Goal: Task Accomplishment & Management: Manage account settings

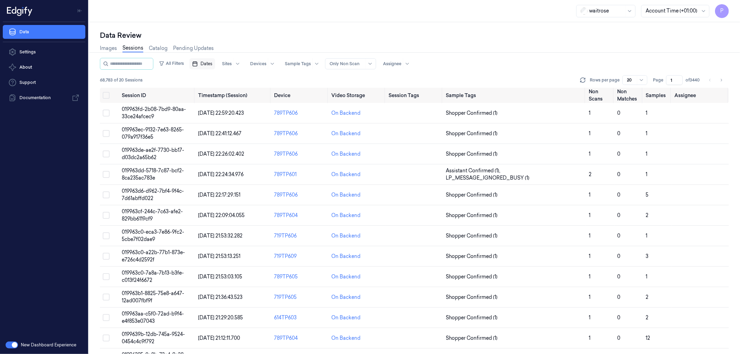
click at [212, 61] on span "Dates" at bounding box center [207, 64] width 12 height 6
click at [262, 133] on button "19" at bounding box center [264, 133] width 11 height 11
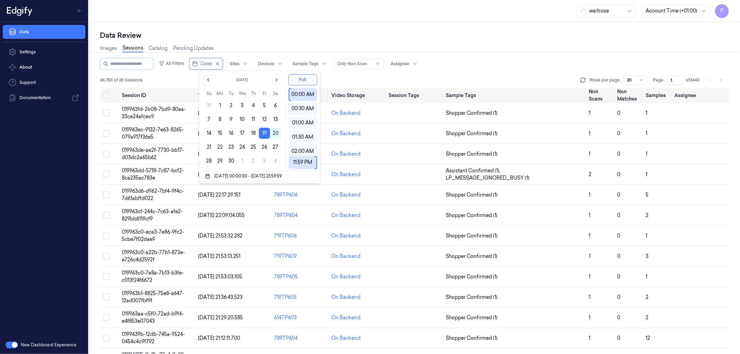
click at [354, 37] on div "Data Review" at bounding box center [414, 36] width 629 height 10
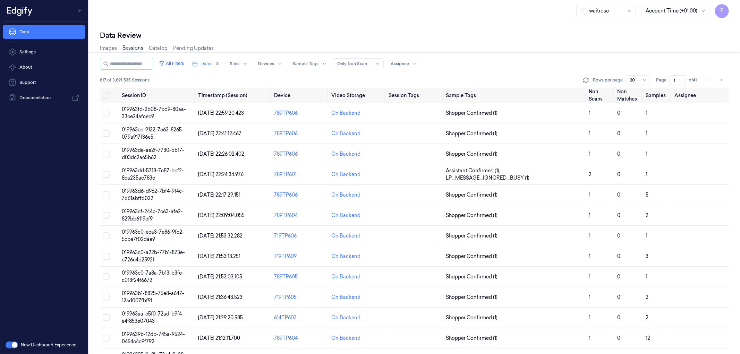
click at [540, 57] on div "Images Sessions Catalog Pending Updates" at bounding box center [414, 49] width 629 height 18
click at [108, 95] on button "Select all" at bounding box center [106, 95] width 7 height 7
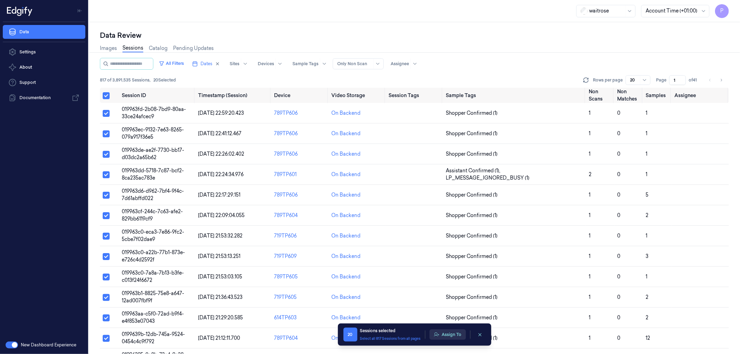
click at [456, 335] on button "Assign To" at bounding box center [448, 335] width 36 height 10
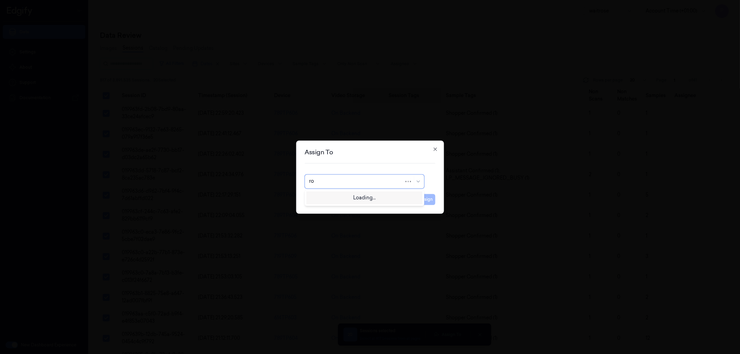
type input "roh"
click at [379, 197] on div "Rohith Acharya" at bounding box center [364, 197] width 110 height 7
click at [426, 198] on button "Assign" at bounding box center [425, 199] width 19 height 11
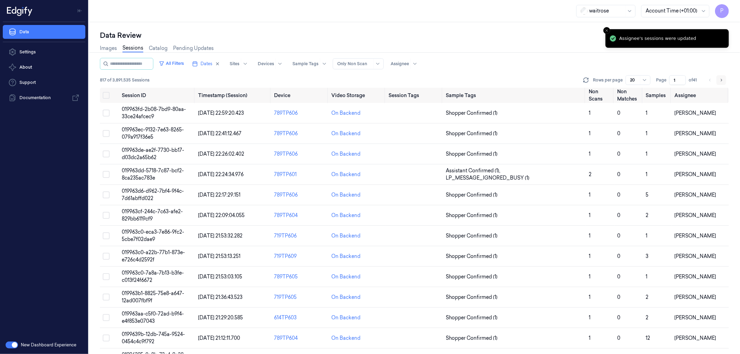
click at [722, 80] on icon "Go to next page" at bounding box center [721, 80] width 1 height 2
type input "2"
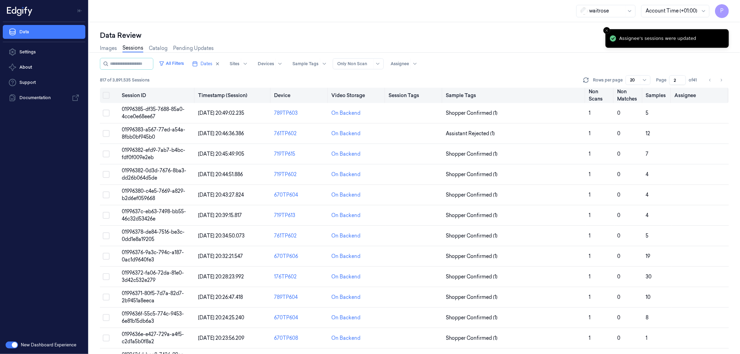
click at [106, 93] on button "Select all" at bounding box center [106, 95] width 7 height 7
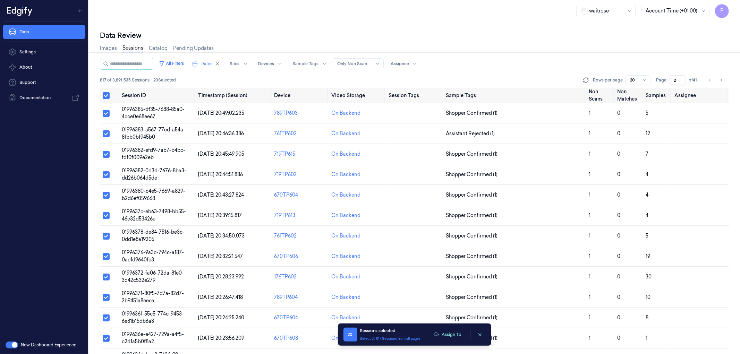
click at [450, 340] on div "20 Sessions selected Select all 817 Sessions from all pages Assign To" at bounding box center [414, 335] width 142 height 14
click at [450, 336] on button "Assign To" at bounding box center [448, 335] width 36 height 10
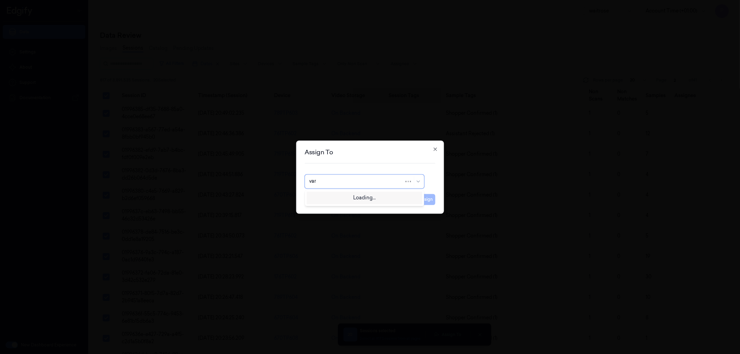
type input "vars"
click at [362, 194] on div "Varsha Poojary" at bounding box center [364, 197] width 110 height 7
click at [426, 198] on button "Assign" at bounding box center [425, 199] width 19 height 11
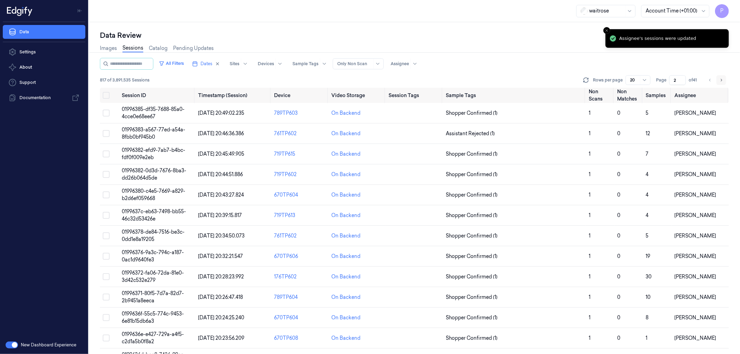
click at [723, 79] on icon "Go to next page" at bounding box center [721, 80] width 4 height 6
type input "3"
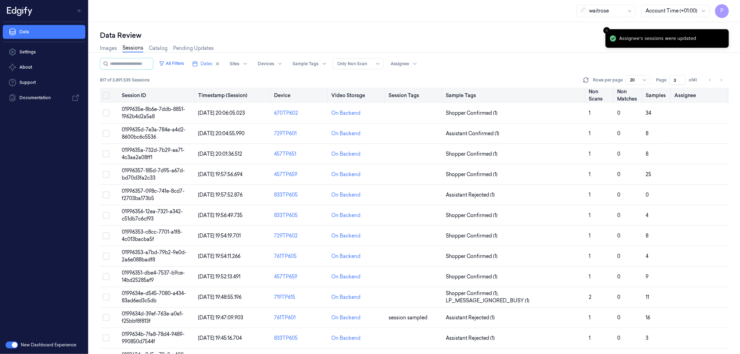
click at [107, 95] on button "Select all" at bounding box center [106, 95] width 7 height 7
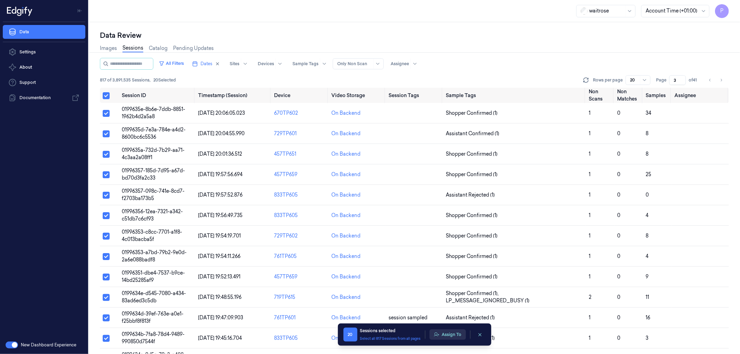
click at [447, 334] on button "Assign To" at bounding box center [448, 335] width 36 height 10
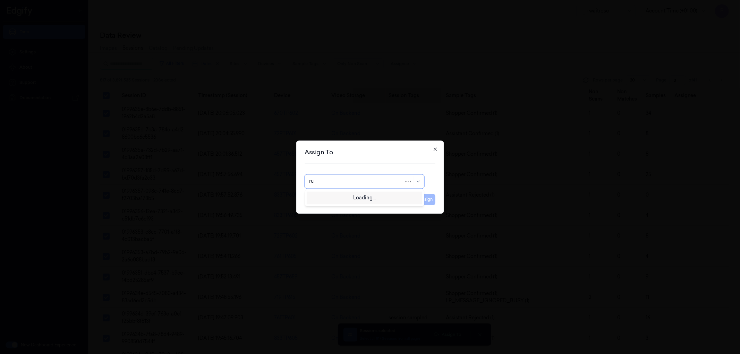
type input "rup"
click at [373, 197] on div "rupa a" at bounding box center [364, 197] width 110 height 7
click at [427, 198] on button "Assign" at bounding box center [425, 199] width 19 height 11
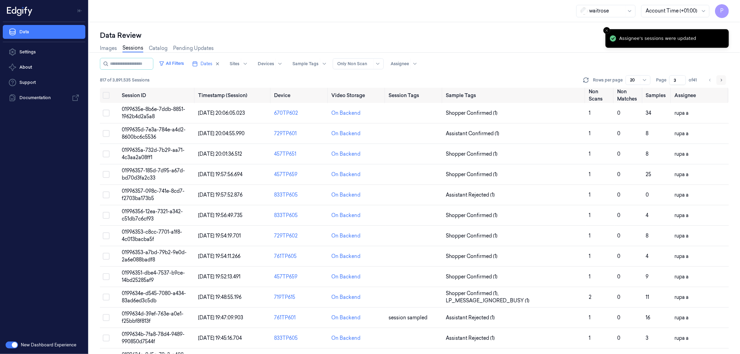
click at [720, 80] on icon "Go to next page" at bounding box center [721, 80] width 4 height 6
type input "4"
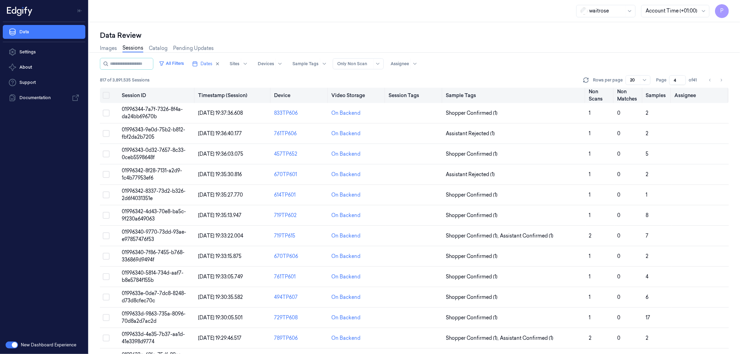
click at [106, 95] on button "Select all" at bounding box center [106, 95] width 7 height 7
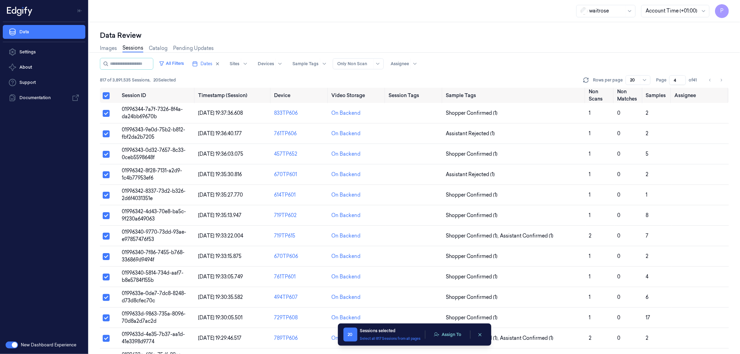
click at [444, 326] on div "20 Sessions selected Select all 817 Sessions from all pages Assign To 20 Sessio…" at bounding box center [414, 335] width 153 height 22
click at [446, 335] on button "Assign To" at bounding box center [448, 335] width 36 height 10
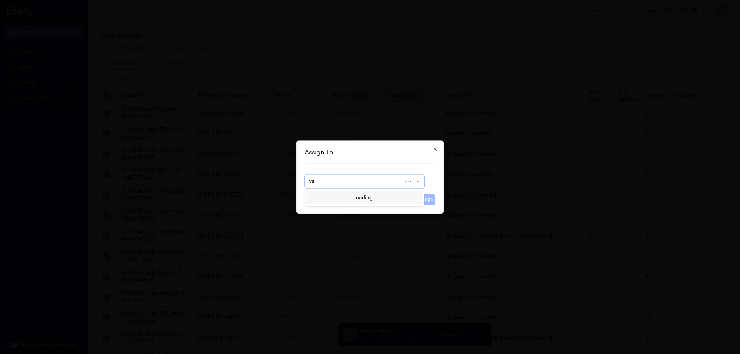
type input "var"
click at [360, 213] on div "varsha g" at bounding box center [364, 208] width 116 height 11
click at [430, 202] on button "Assign" at bounding box center [425, 199] width 19 height 11
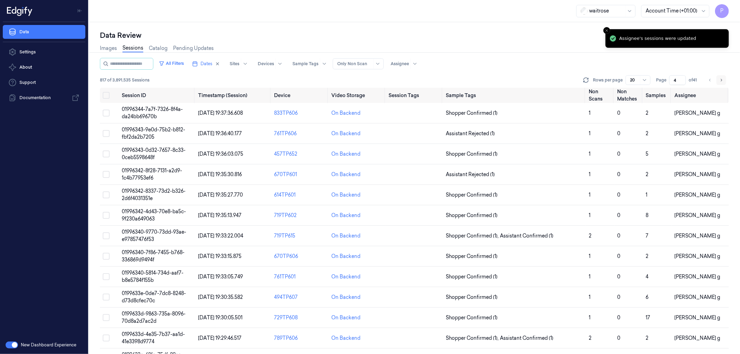
click at [721, 81] on icon "Go to next page" at bounding box center [721, 80] width 4 height 6
type input "5"
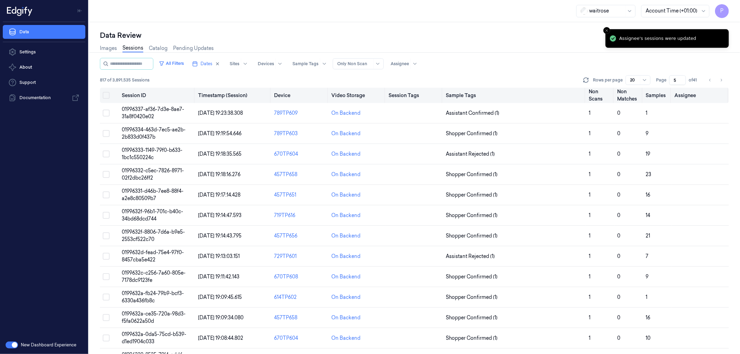
click at [107, 97] on button "Select all" at bounding box center [106, 95] width 7 height 7
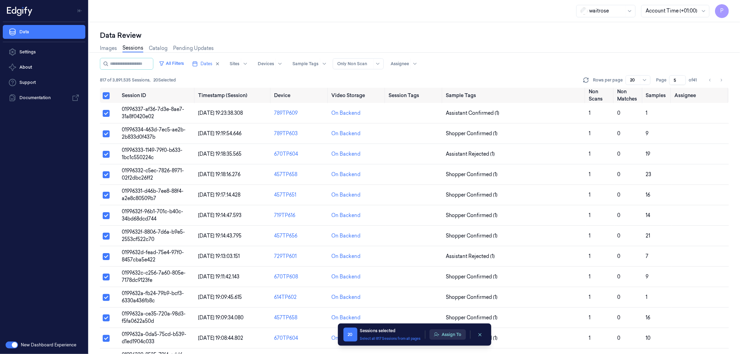
click at [444, 337] on button "Assign To" at bounding box center [448, 335] width 36 height 10
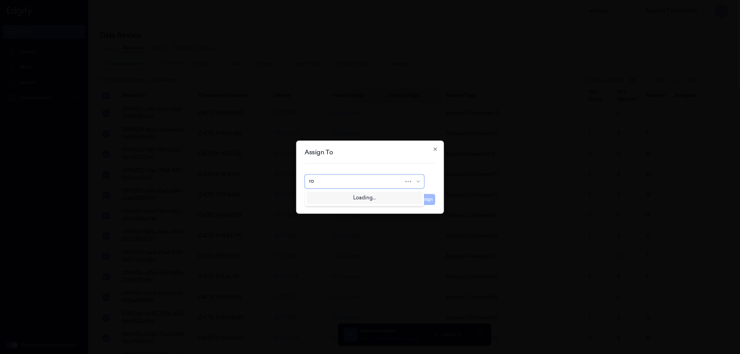
type input "roh"
click at [358, 196] on div "Rohith Acharya" at bounding box center [364, 197] width 110 height 7
click at [431, 200] on button "Assign" at bounding box center [425, 199] width 19 height 11
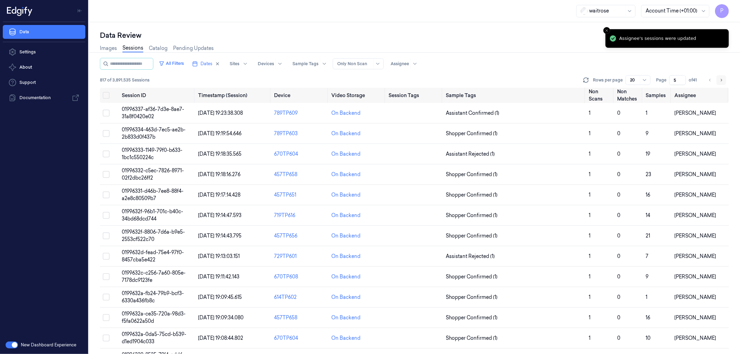
click at [721, 81] on icon "Go to next page" at bounding box center [721, 80] width 4 height 6
type input "6"
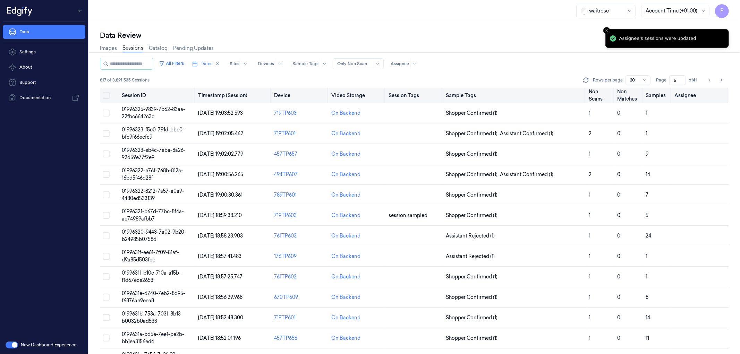
click at [105, 96] on button "Select all" at bounding box center [106, 95] width 7 height 7
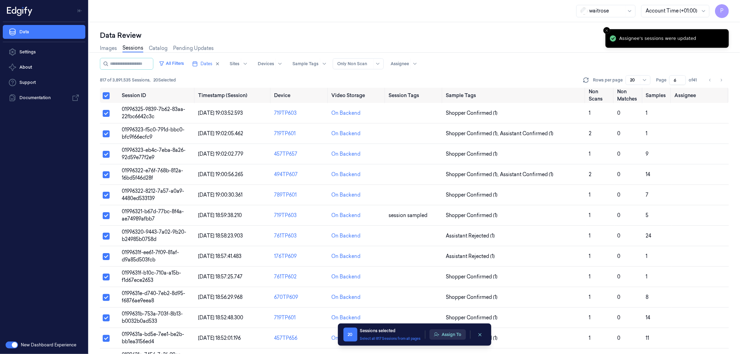
click at [446, 333] on button "Assign To" at bounding box center [448, 335] width 36 height 10
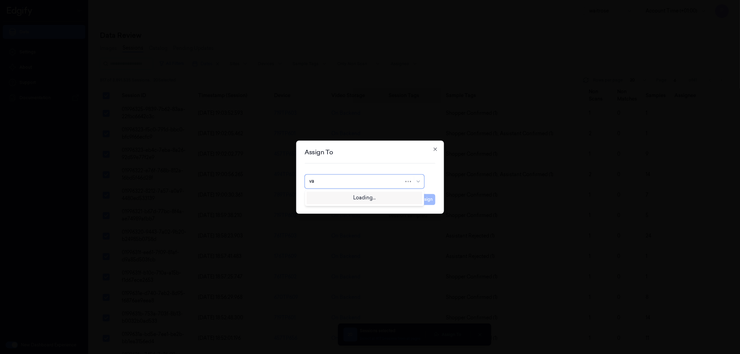
type input "var"
click at [351, 197] on div "Varsha Poojary" at bounding box center [364, 197] width 110 height 7
click at [431, 200] on button "Assign" at bounding box center [425, 199] width 19 height 11
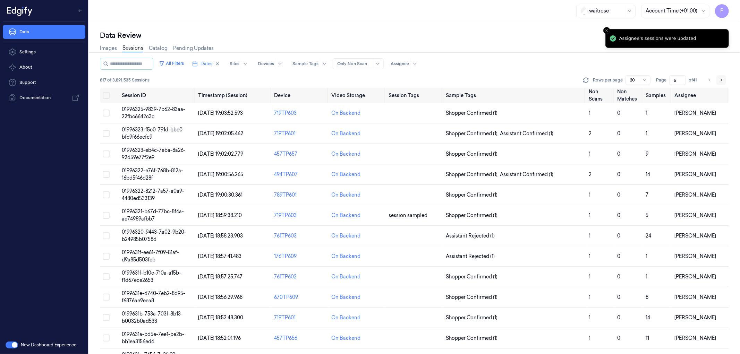
click at [722, 81] on icon "Go to next page" at bounding box center [721, 80] width 4 height 6
type input "7"
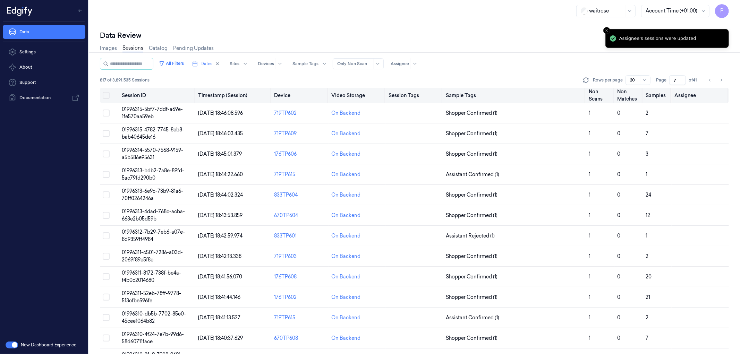
click at [105, 97] on button "Select all" at bounding box center [106, 95] width 7 height 7
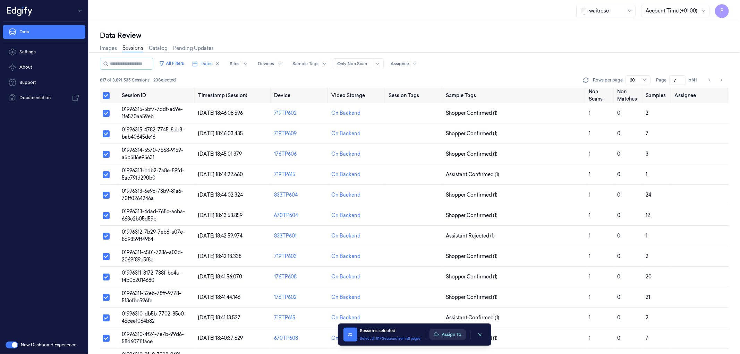
click at [451, 336] on button "Assign To" at bounding box center [448, 335] width 36 height 10
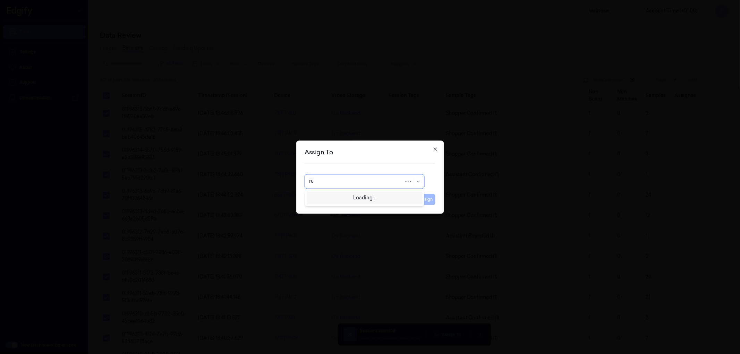
type input "rup"
click at [390, 200] on div "rupa a" at bounding box center [364, 197] width 110 height 7
click at [426, 201] on button "Assign" at bounding box center [425, 199] width 19 height 11
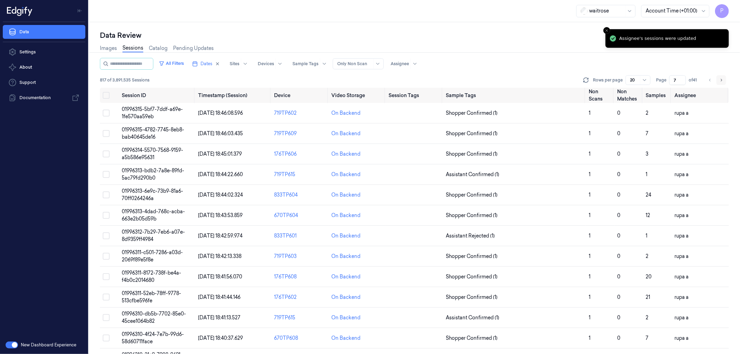
click at [721, 78] on icon "Go to next page" at bounding box center [721, 80] width 4 height 6
type input "8"
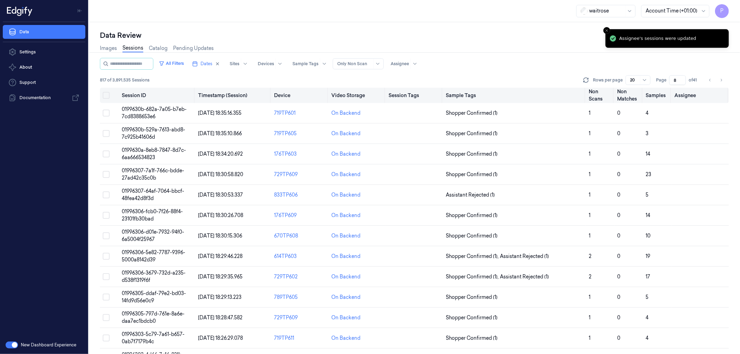
click at [107, 94] on button "Select all" at bounding box center [106, 95] width 7 height 7
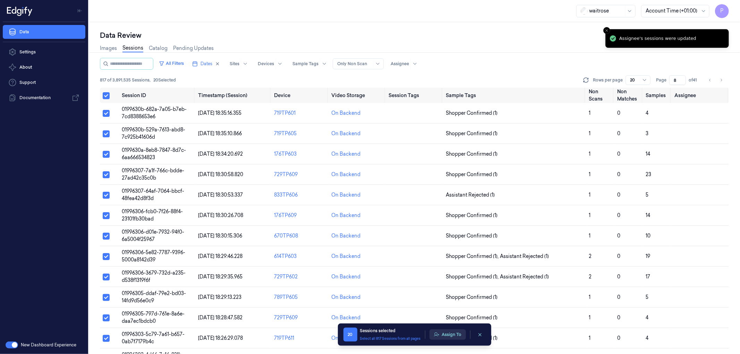
click at [455, 334] on button "Assign To" at bounding box center [448, 335] width 36 height 10
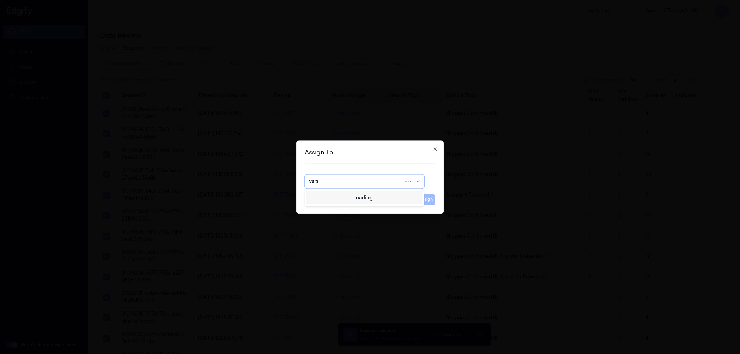
type input "varsh"
click at [363, 211] on div "varsha g" at bounding box center [364, 208] width 110 height 7
click at [428, 200] on button "Assign" at bounding box center [425, 199] width 19 height 11
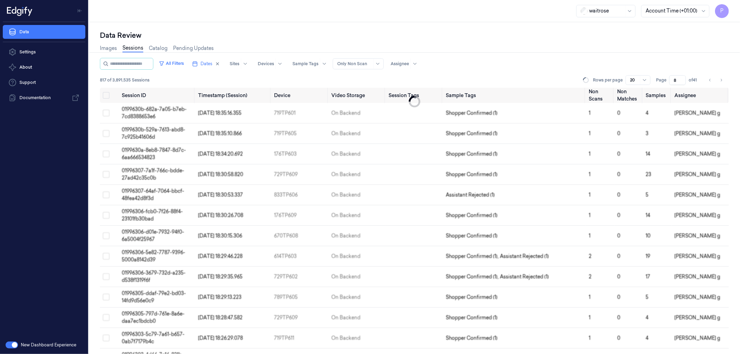
click at [545, 43] on div "Images Sessions Catalog Pending Updates" at bounding box center [414, 49] width 629 height 18
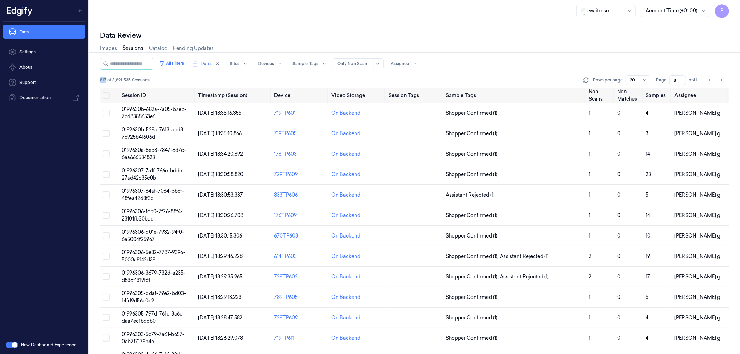
drag, startPoint x: 105, startPoint y: 78, endPoint x: 97, endPoint y: 80, distance: 8.4
click at [97, 80] on div "Data Review Images Sessions Catalog Pending Updates All Filters Dates Sites Dev…" at bounding box center [414, 188] width 651 height 332
click at [722, 76] on button "Go to next page" at bounding box center [721, 80] width 10 height 10
type input "9"
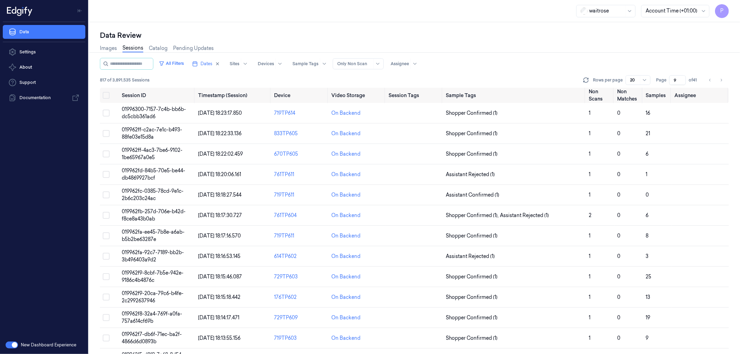
click at [526, 37] on div "Data Review" at bounding box center [414, 36] width 629 height 10
click at [535, 28] on div "Data Review Images Sessions Catalog Pending Updates All Filters Dates Sites Dev…" at bounding box center [414, 188] width 651 height 332
click at [563, 54] on div "Images Sessions Catalog Pending Updates" at bounding box center [414, 49] width 629 height 18
click at [587, 80] on icon at bounding box center [586, 80] width 7 height 7
click at [588, 78] on icon at bounding box center [586, 80] width 7 height 7
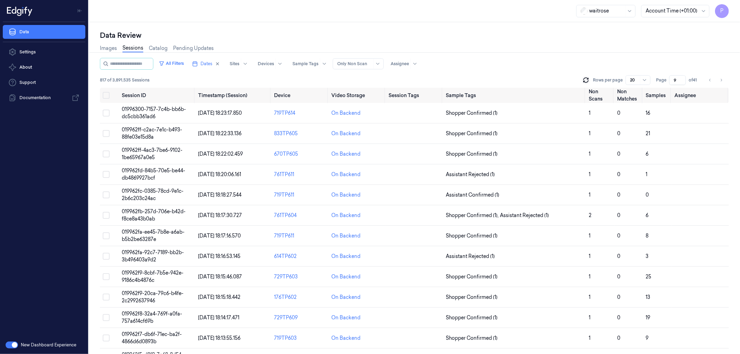
click at [674, 79] on input "9" at bounding box center [677, 80] width 17 height 10
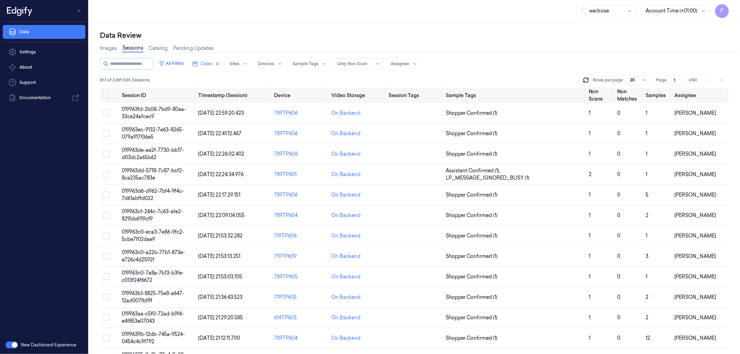
click at [541, 39] on div "Data Review" at bounding box center [414, 36] width 629 height 10
click at [584, 80] on icon at bounding box center [586, 80] width 7 height 7
click at [724, 80] on button "Go to next page" at bounding box center [721, 80] width 10 height 10
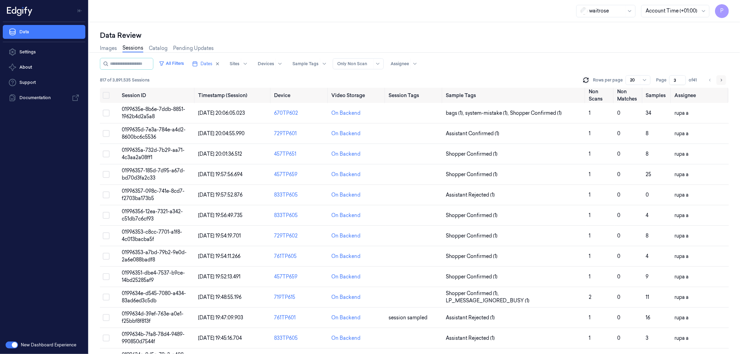
click at [723, 80] on icon "Go to next page" at bounding box center [721, 80] width 4 height 6
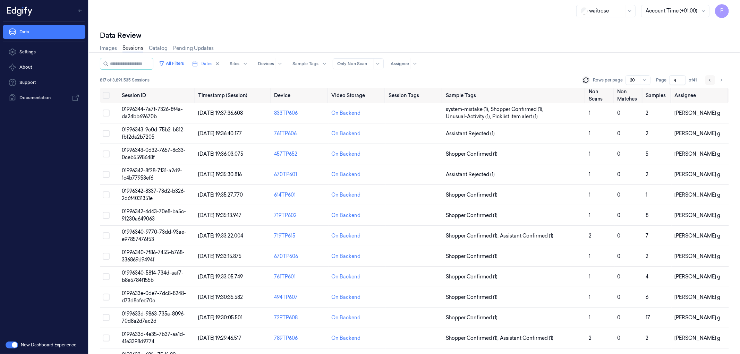
click at [710, 80] on icon "Go to previous page" at bounding box center [710, 80] width 4 height 6
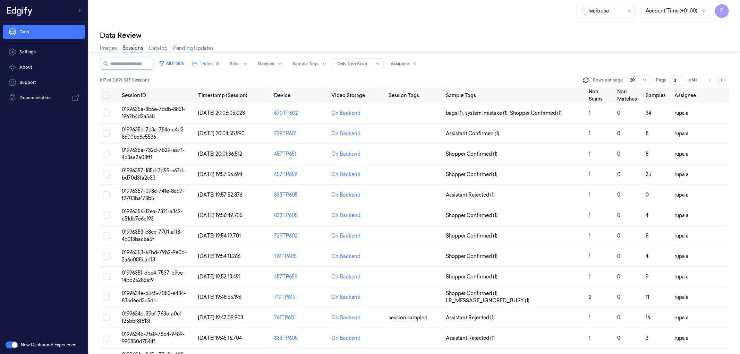
click at [720, 80] on icon "Go to next page" at bounding box center [721, 80] width 4 height 6
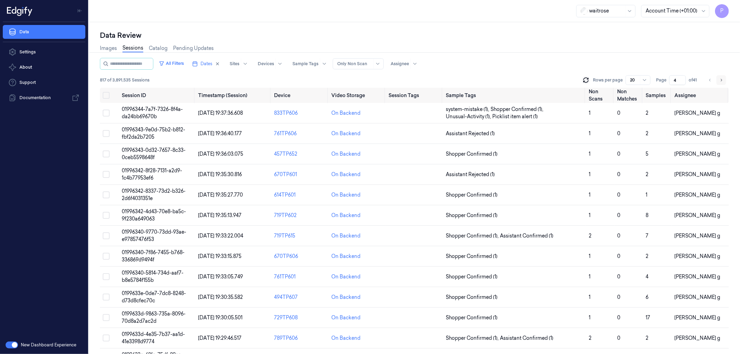
click at [720, 80] on icon "Go to next page" at bounding box center [721, 80] width 4 height 6
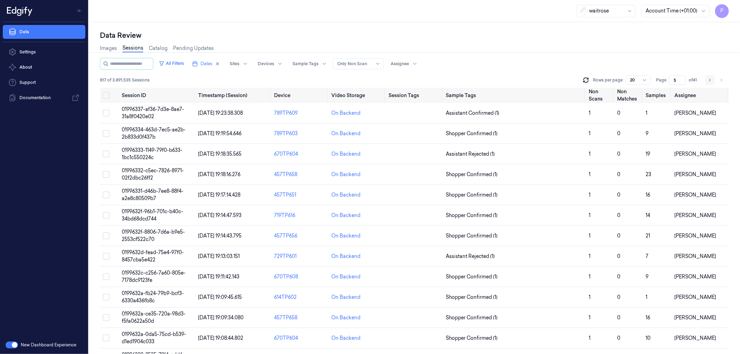
click at [708, 80] on icon "Go to previous page" at bounding box center [710, 80] width 4 height 6
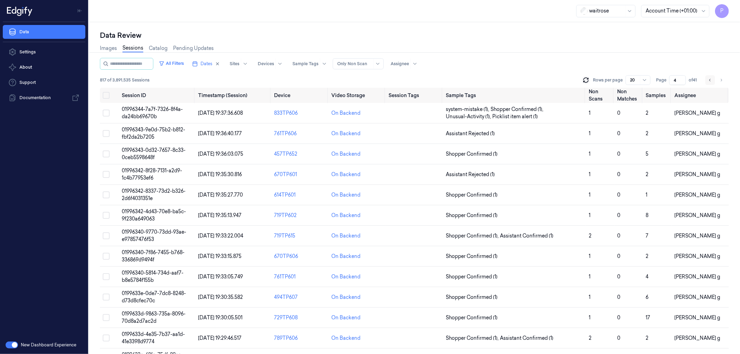
click at [708, 80] on icon "Go to previous page" at bounding box center [710, 80] width 4 height 6
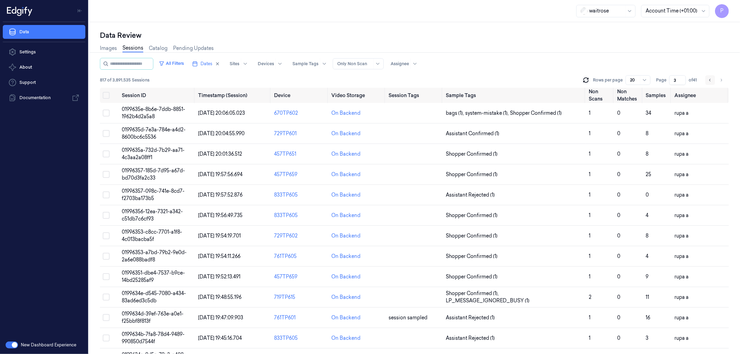
click at [708, 80] on icon "Go to previous page" at bounding box center [710, 80] width 4 height 6
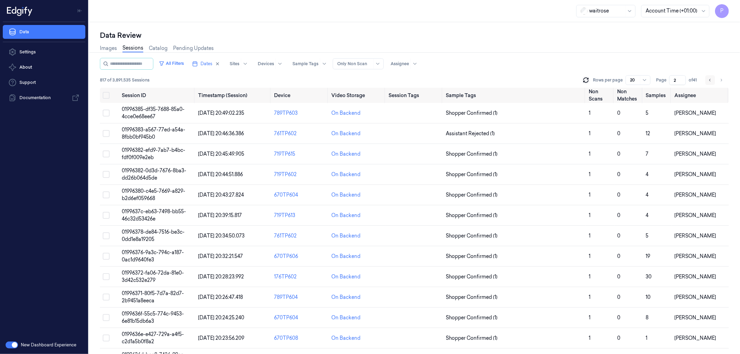
click at [708, 80] on icon "Go to previous page" at bounding box center [710, 80] width 4 height 6
type input "1"
click at [542, 45] on div "Images Sessions Catalog Pending Updates" at bounding box center [414, 49] width 629 height 18
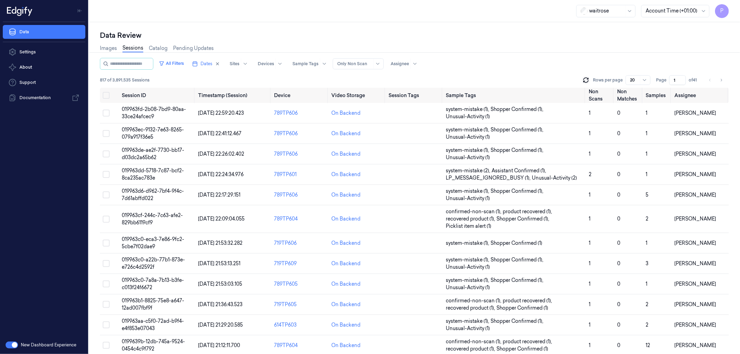
click at [528, 57] on div "Images Sessions Catalog Pending Updates" at bounding box center [414, 49] width 629 height 18
click at [409, 64] on div at bounding box center [400, 64] width 18 height 6
type input "rup"
click at [410, 90] on div "rupa a" at bounding box center [406, 90] width 14 height 7
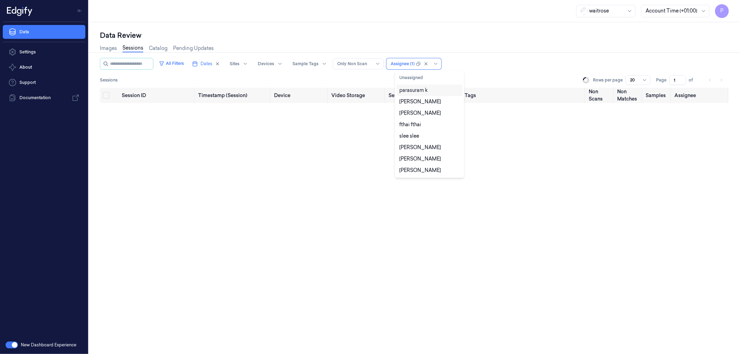
click at [491, 60] on div "All Filters Dates Sites Devices Sample Tags Alert Type Only Non Scan option rup…" at bounding box center [414, 64] width 629 height 12
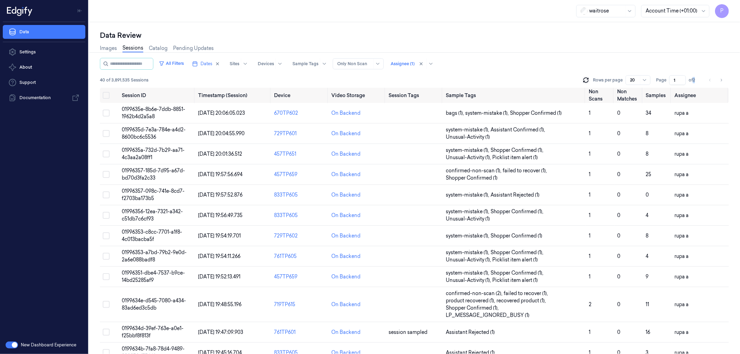
click at [694, 79] on span "of 2" at bounding box center [694, 80] width 11 height 6
click at [699, 77] on span "of 2" at bounding box center [694, 80] width 11 height 6
click at [695, 80] on span "of 2" at bounding box center [694, 80] width 11 height 6
click at [703, 64] on div "All Filters Dates Sites Devices Sample Tags Alert Type Only Non Scan Assignee (…" at bounding box center [414, 64] width 629 height 12
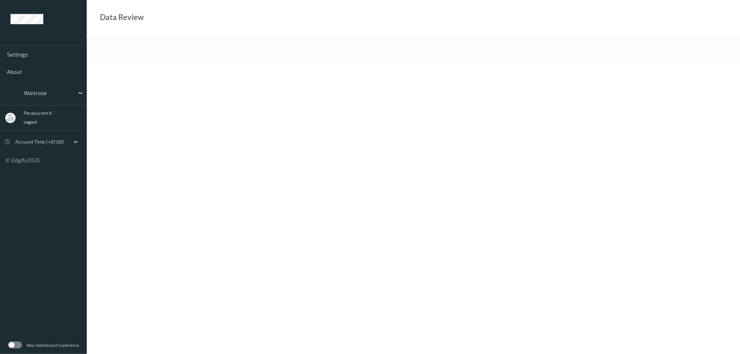
click at [18, 344] on label at bounding box center [15, 345] width 14 height 7
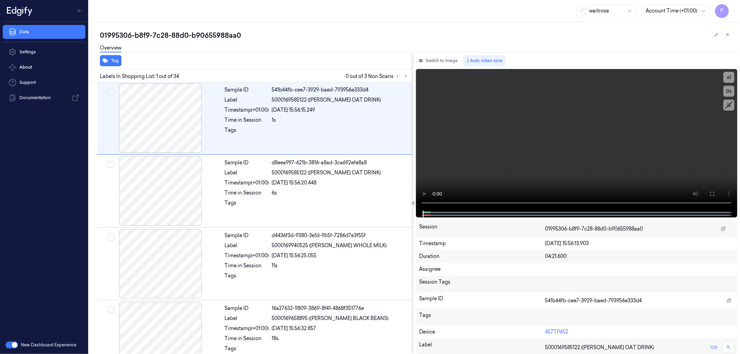
click at [446, 10] on div "waitrose Account Time (+01:00) P" at bounding box center [414, 11] width 651 height 22
click at [407, 76] on icon at bounding box center [406, 76] width 5 height 5
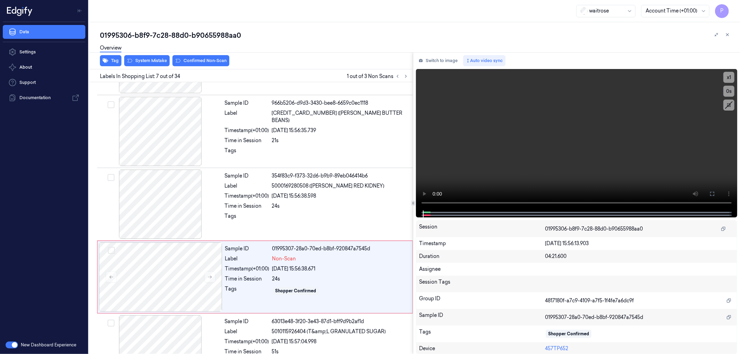
scroll to position [338, 0]
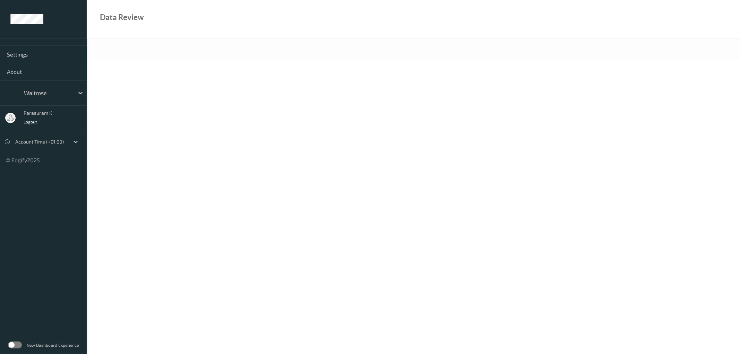
click at [16, 347] on label at bounding box center [15, 345] width 14 height 7
click at [18, 346] on label at bounding box center [15, 345] width 14 height 7
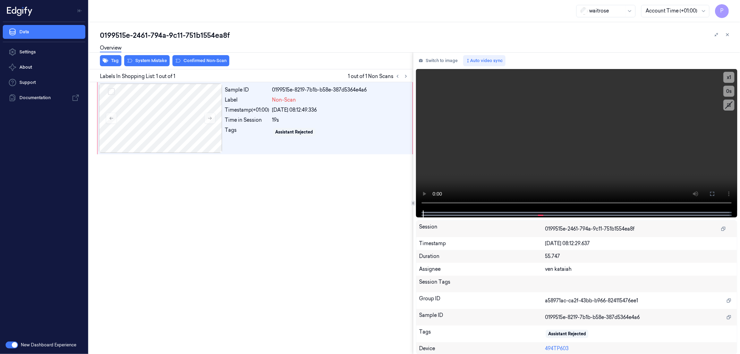
click at [344, 230] on div "Sample ID 0199515e-8219-7b1b-b58e-387d5364e4a6 Label Non-Scan Timestamp (+01:00…" at bounding box center [249, 218] width 327 height 272
